Goal: Task Accomplishment & Management: Manage account settings

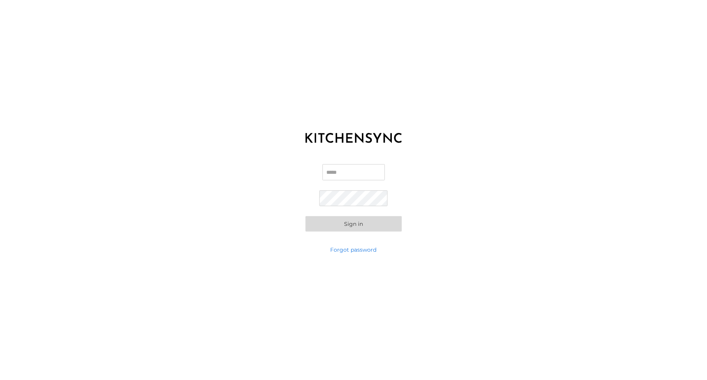
click at [348, 170] on input "Email" at bounding box center [353, 172] width 62 height 16
type input "**********"
click at [361, 223] on button "Sign in" at bounding box center [354, 223] width 96 height 15
